Goal: Task Accomplishment & Management: Manage account settings

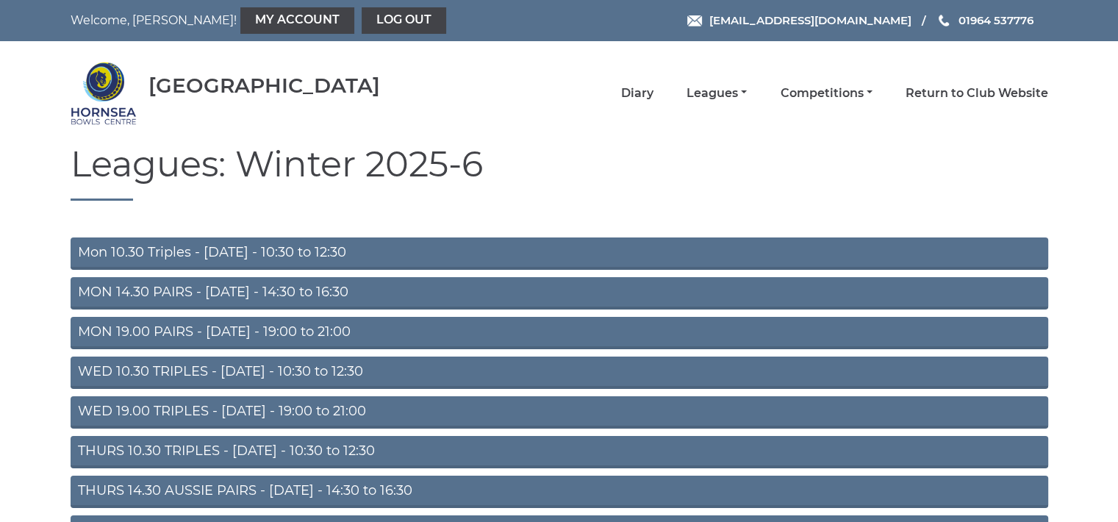
click at [274, 445] on link "THURS 10.30 TRIPLES - Thursday - 10:30 to 12:30" at bounding box center [559, 452] width 977 height 32
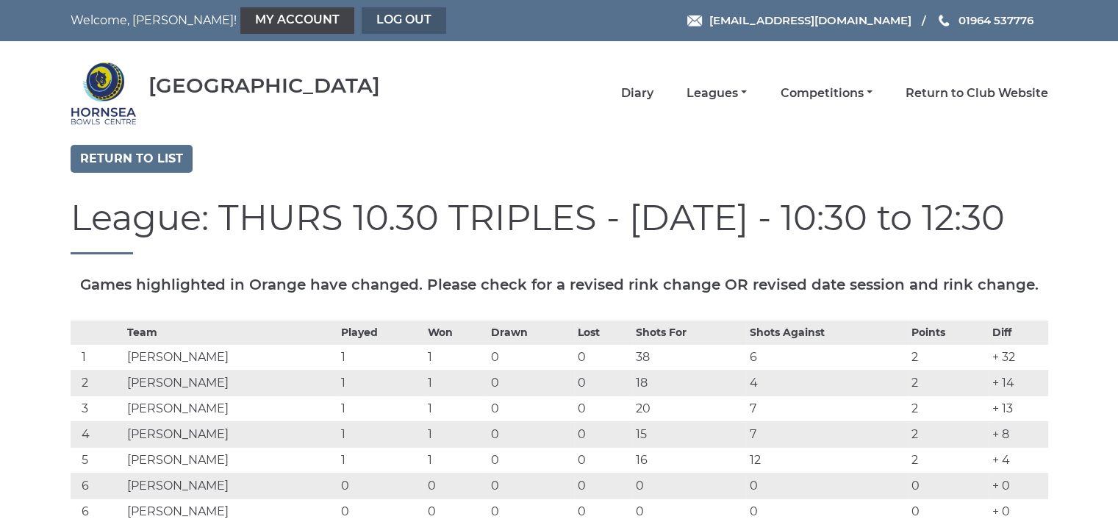
click at [362, 22] on link "Log out" at bounding box center [404, 20] width 85 height 26
